Goal: Navigation & Orientation: Find specific page/section

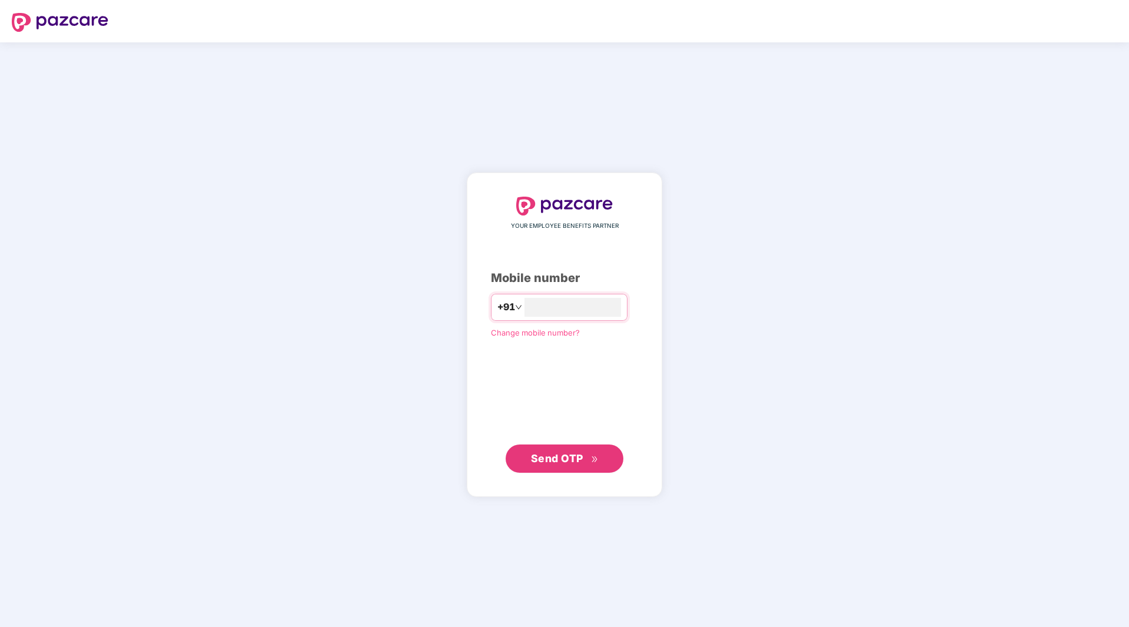
type input "**********"
click at [564, 467] on button "Send OTP" at bounding box center [564, 458] width 118 height 28
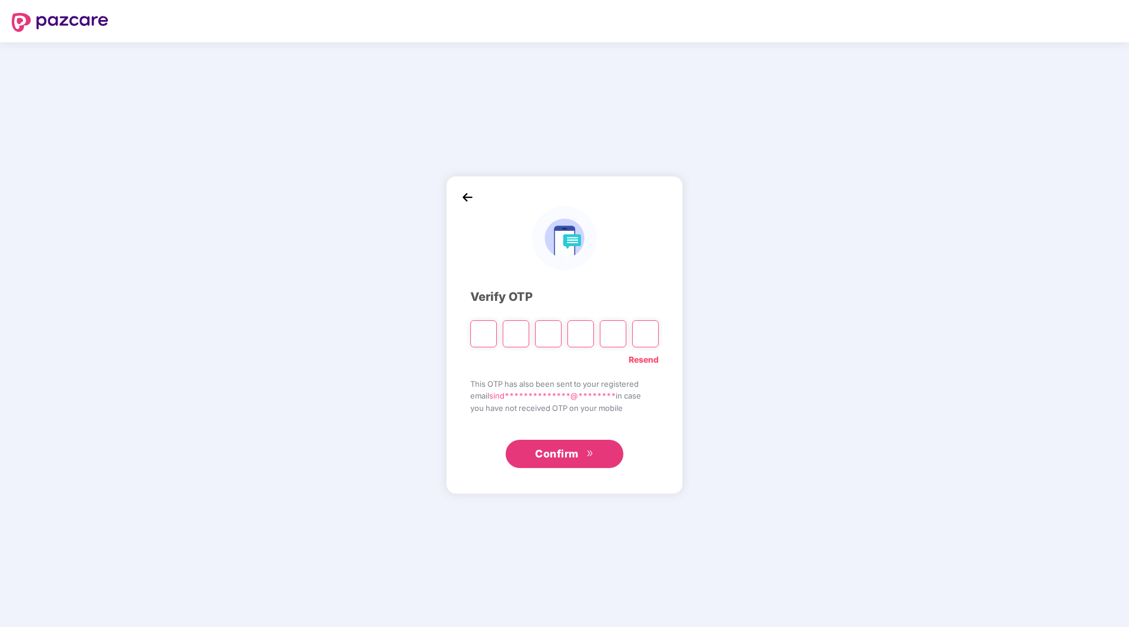
paste input "*"
type input "*"
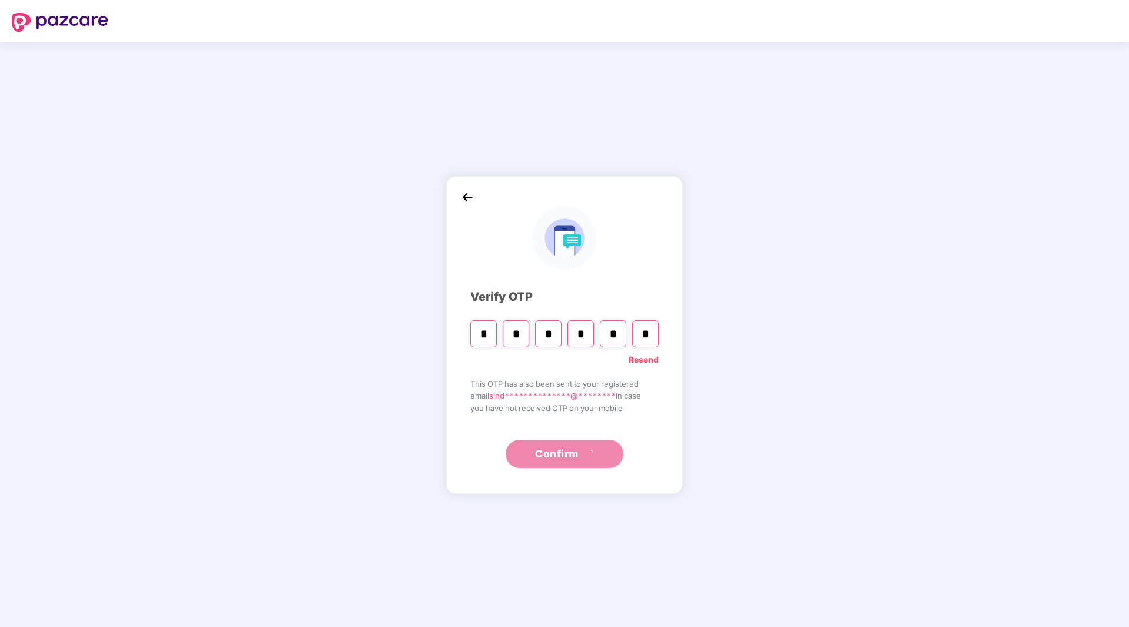
type input "*"
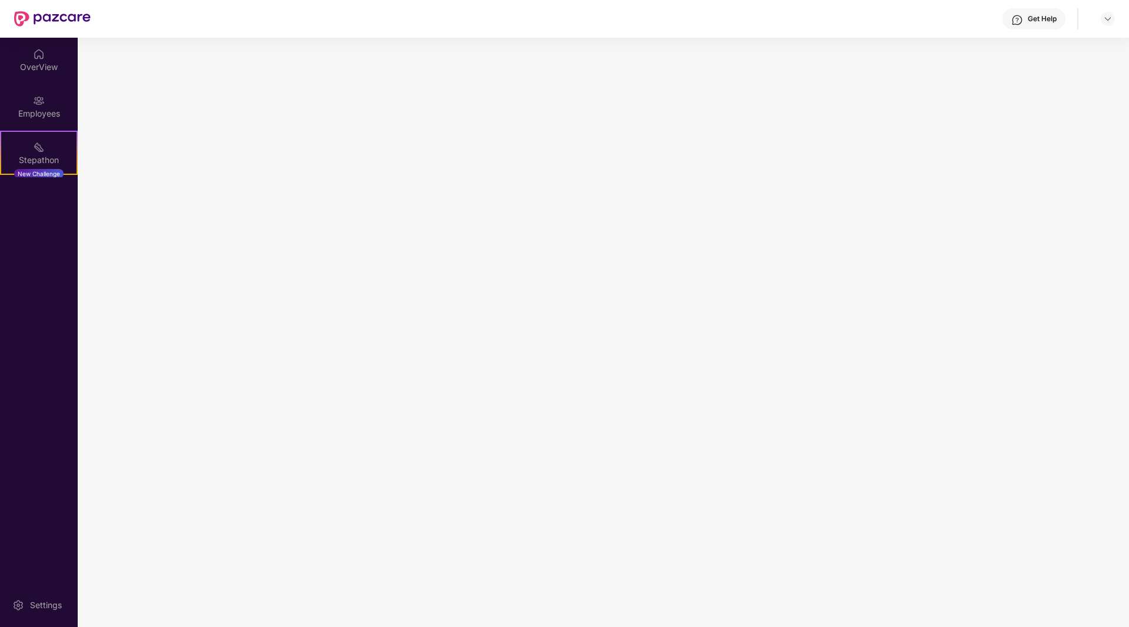
drag, startPoint x: 555, startPoint y: 463, endPoint x: 593, endPoint y: 453, distance: 39.5
click at [555, 463] on main at bounding box center [603, 332] width 1051 height 589
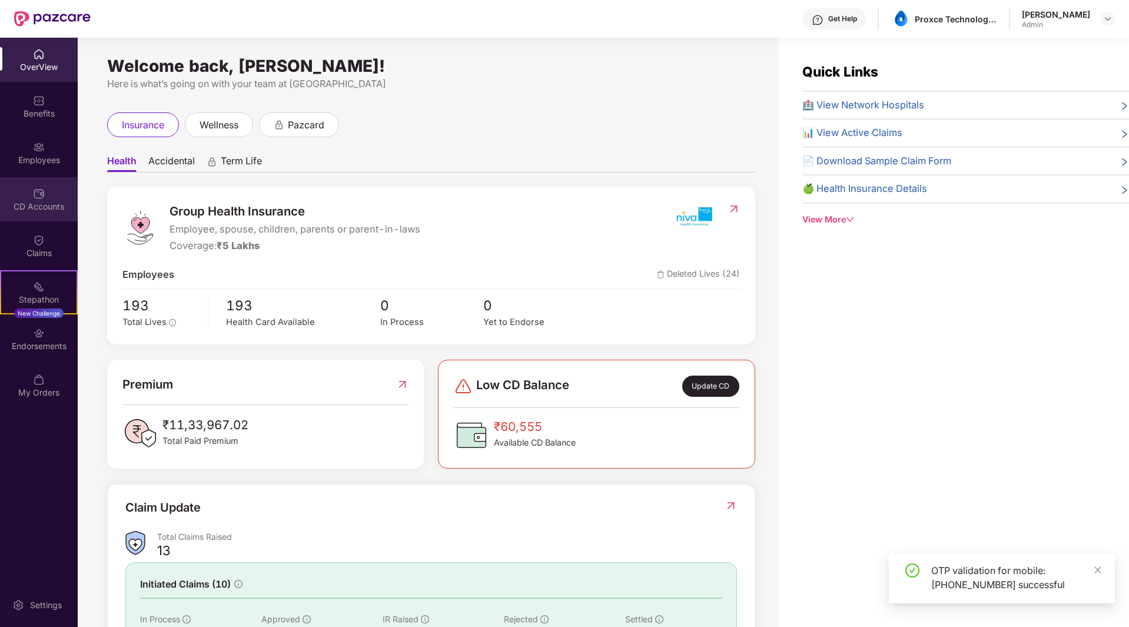
click at [36, 199] on div "CD Accounts" at bounding box center [39, 199] width 78 height 44
